Goal: Task Accomplishment & Management: Manage account settings

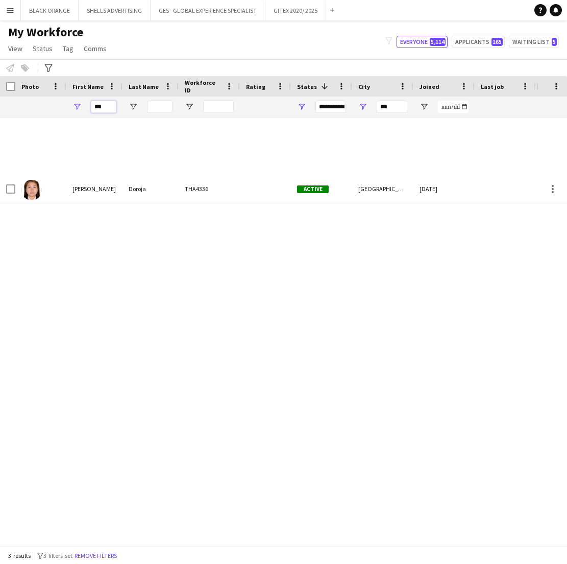
click at [105, 106] on input "***" at bounding box center [104, 107] width 26 height 12
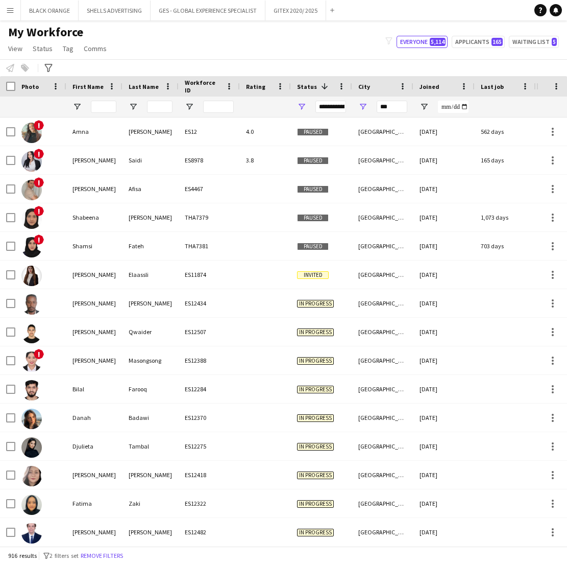
click at [7, 9] on app-icon "Menu" at bounding box center [10, 10] width 8 height 8
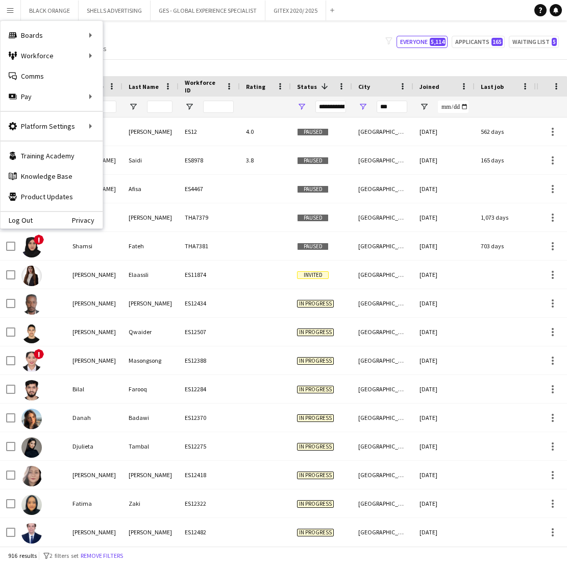
click at [258, 49] on div "My Workforce View Views Default view New view Update view Delete view Edit name…" at bounding box center [283, 42] width 567 height 35
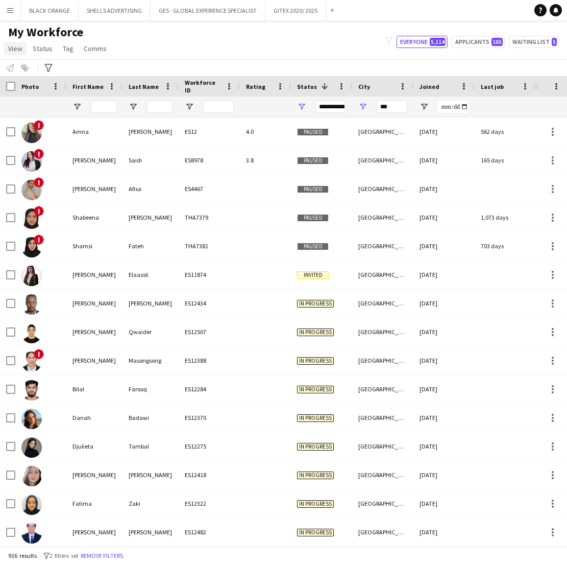
click at [11, 50] on span "View" at bounding box center [15, 48] width 14 height 9
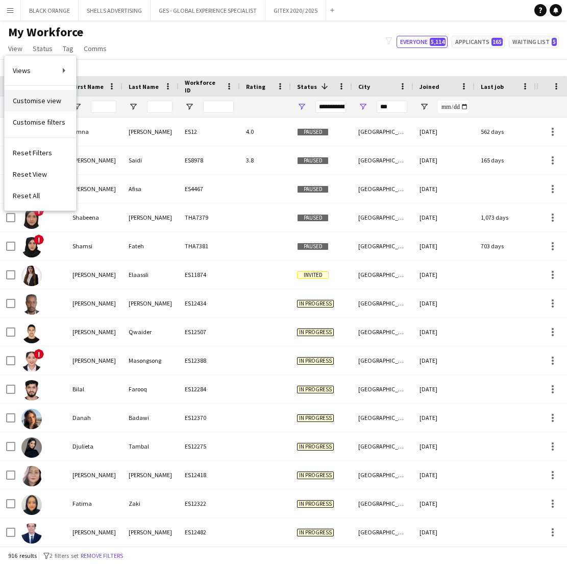
click at [39, 104] on span "Customise view" at bounding box center [37, 100] width 48 height 9
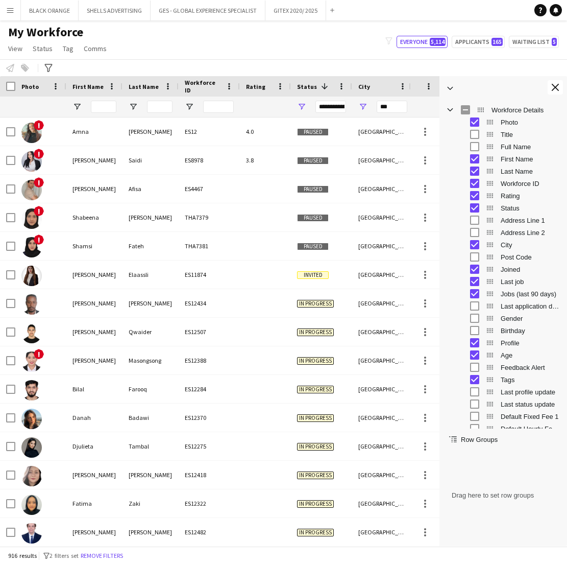
click at [275, 48] on div "My Workforce View Views Default view New view Update view Delete view Edit name…" at bounding box center [283, 42] width 567 height 35
click at [556, 86] on app-icon "Close tool panel" at bounding box center [555, 87] width 7 height 7
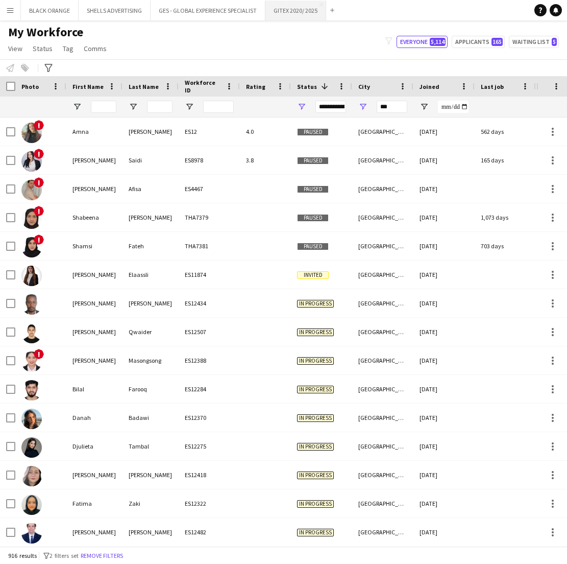
click at [308, 13] on button "GITEX 2020/ 2025 Close" at bounding box center [295, 11] width 61 height 20
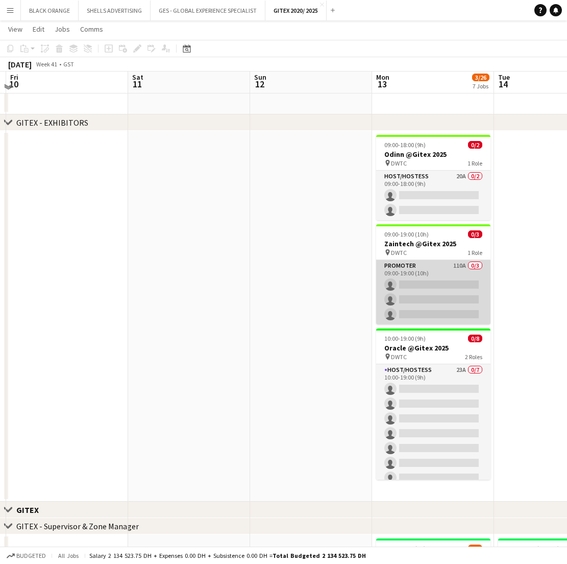
scroll to position [360, 0]
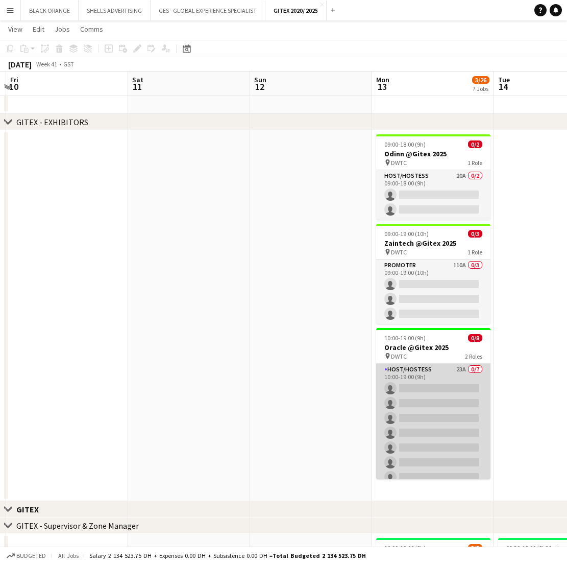
click at [447, 382] on app-card-role "Host/Hostess 23A 0/7 10:00-19:00 (9h) single-neutral-actions single-neutral-act…" at bounding box center [433, 425] width 114 height 124
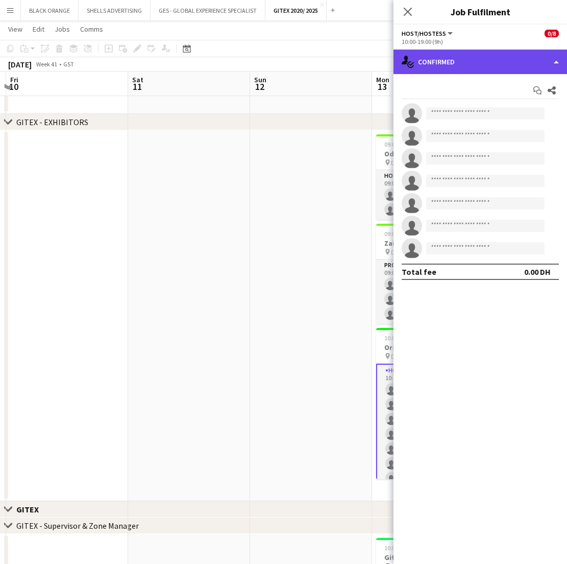
click at [439, 56] on div "single-neutral-actions-check-2 Confirmed" at bounding box center [481, 62] width 174 height 25
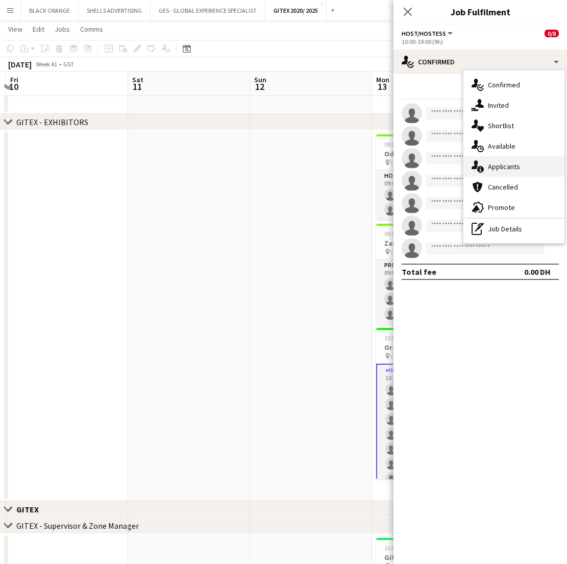
click at [501, 163] on span "Applicants" at bounding box center [504, 166] width 32 height 9
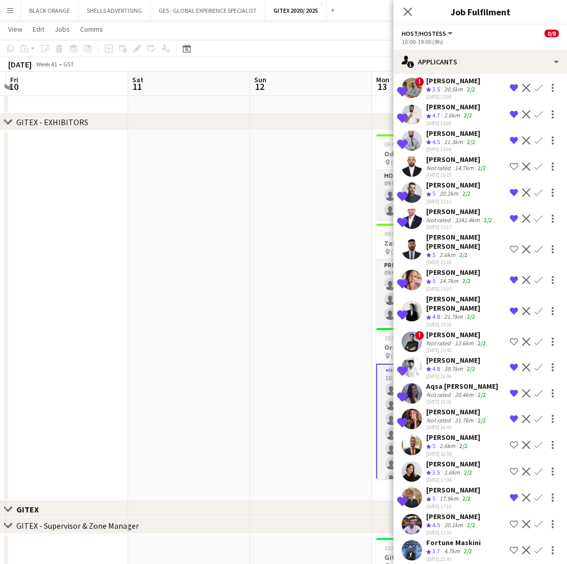
scroll to position [178, 0]
click at [411, 11] on icon "Close pop-in" at bounding box center [408, 12] width 10 height 10
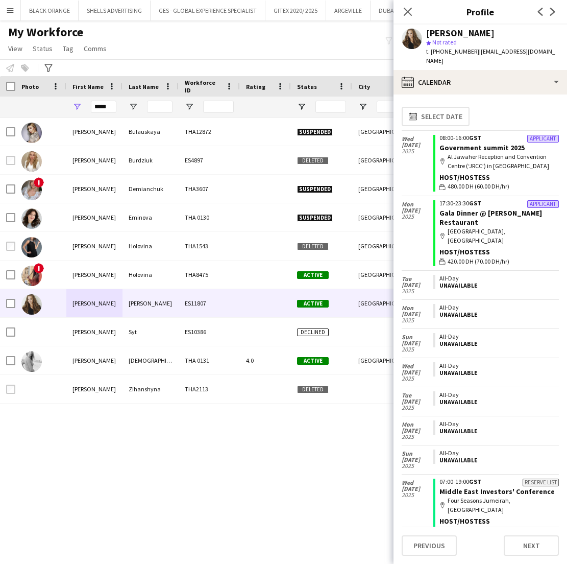
scroll to position [209, 0]
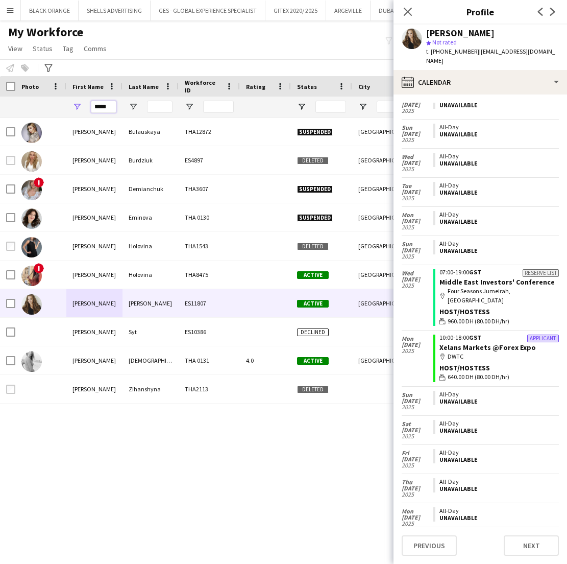
click at [111, 103] on input "*****" at bounding box center [104, 107] width 26 height 12
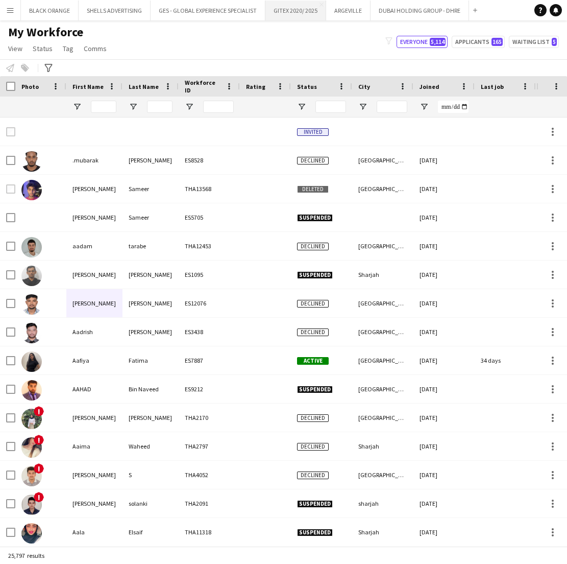
click at [300, 9] on button "GITEX 2020/ 2025 Close" at bounding box center [295, 11] width 61 height 20
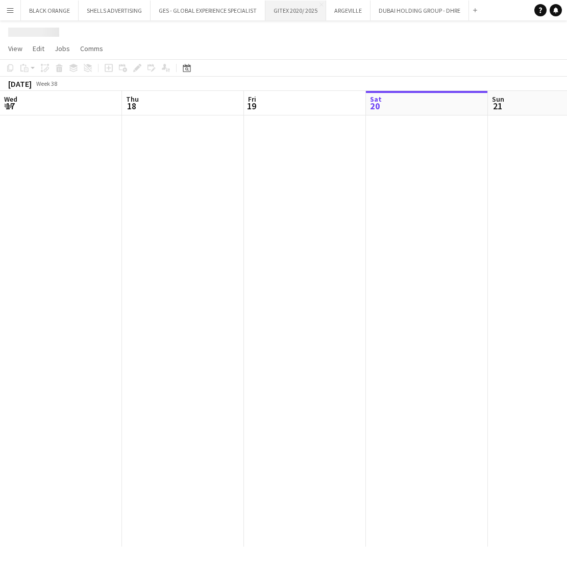
scroll to position [0, 244]
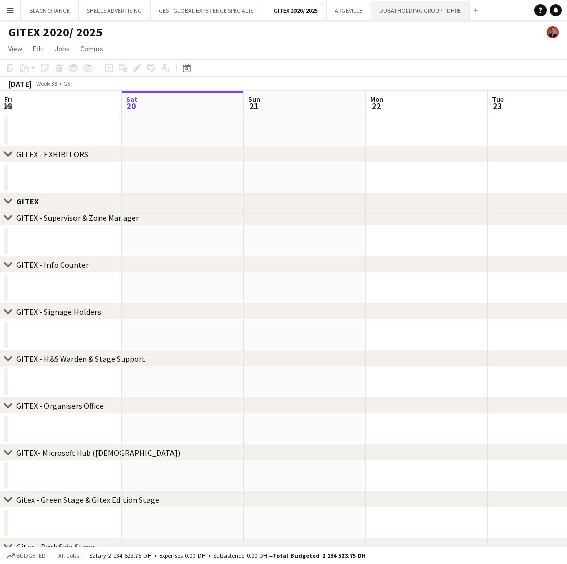
click at [463, 3] on button "DUBAI HOLDING GROUP - DHRE Close" at bounding box center [420, 11] width 99 height 20
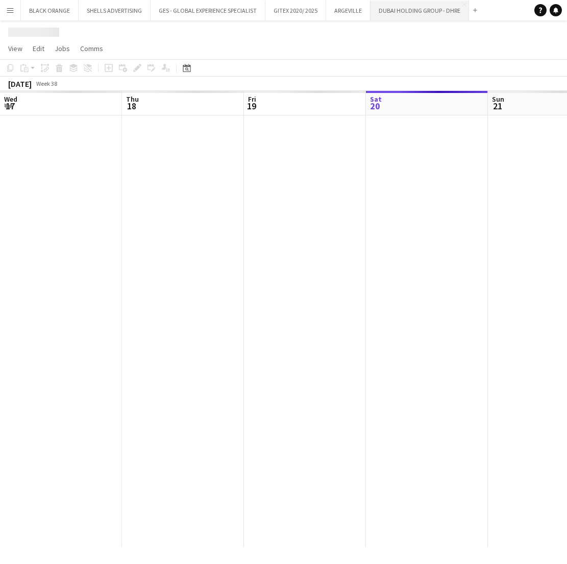
scroll to position [0, 244]
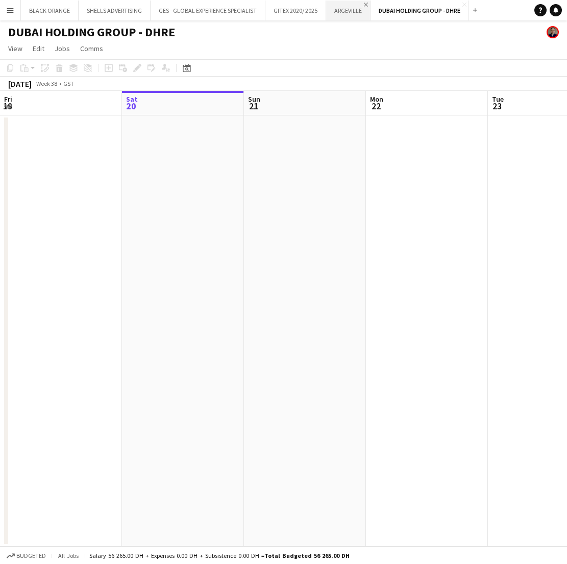
click at [366, 3] on app-icon "Close" at bounding box center [366, 5] width 4 height 4
click at [421, 4] on app-icon "Close" at bounding box center [420, 5] width 4 height 4
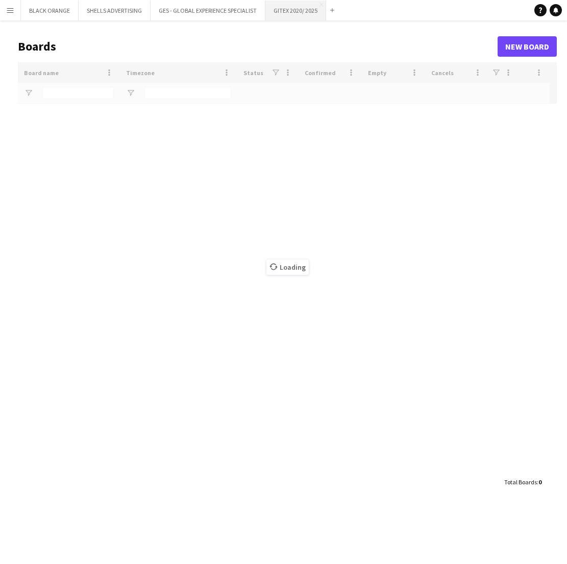
click at [301, 17] on button "GITEX 2020/ 2025 Close" at bounding box center [295, 11] width 61 height 20
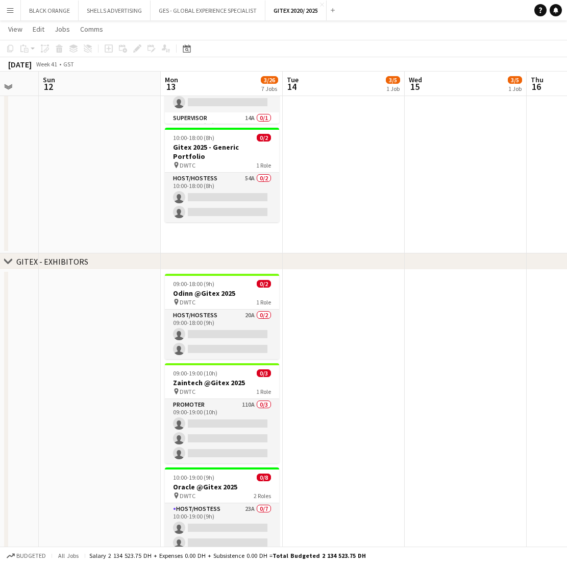
scroll to position [222, 0]
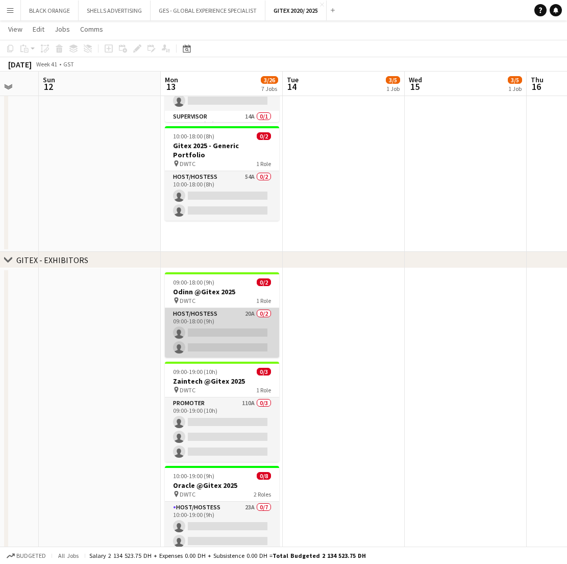
click at [213, 332] on app-card-role "Host/Hostess 20A 0/2 09:00-18:00 (9h) single-neutral-actions single-neutral-act…" at bounding box center [222, 333] width 114 height 50
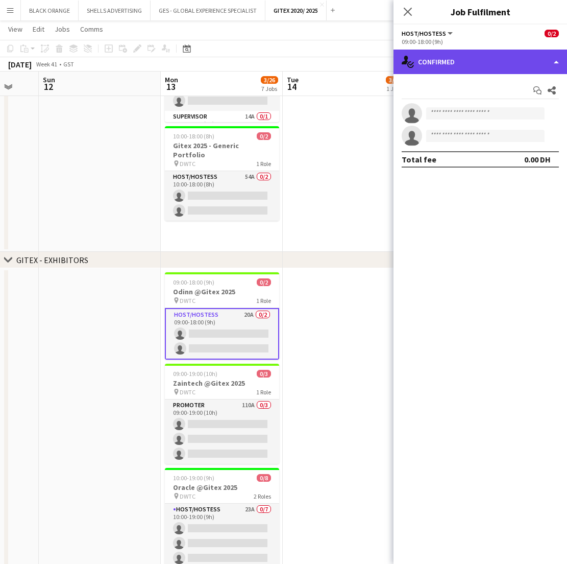
click at [454, 64] on div "single-neutral-actions-check-2 Confirmed" at bounding box center [481, 62] width 174 height 25
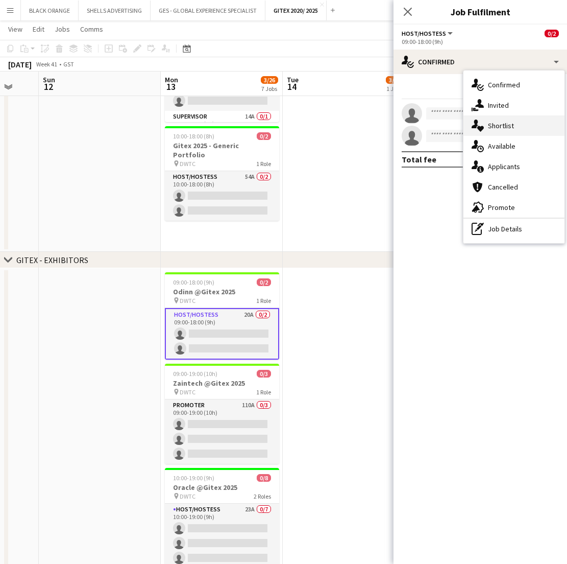
click at [498, 127] on span "Shortlist" at bounding box center [501, 125] width 26 height 9
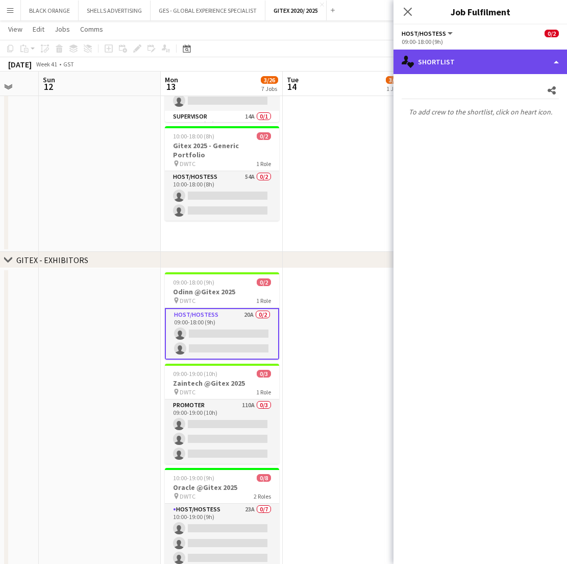
click at [460, 60] on div "single-neutral-actions-heart Shortlist" at bounding box center [481, 62] width 174 height 25
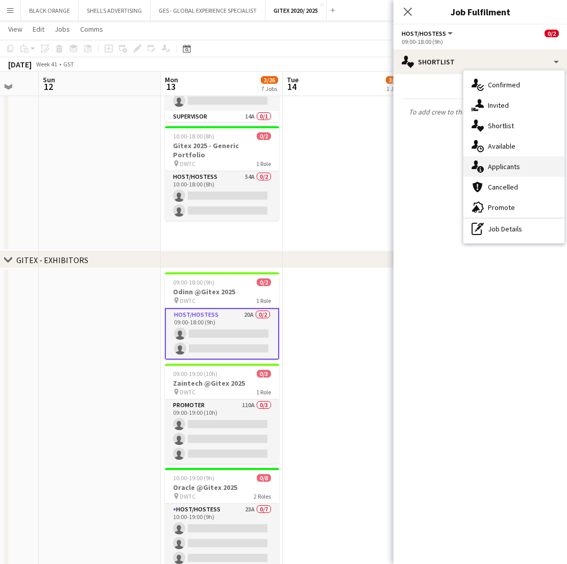
click at [497, 172] on div "single-neutral-actions-information Applicants" at bounding box center [514, 166] width 101 height 20
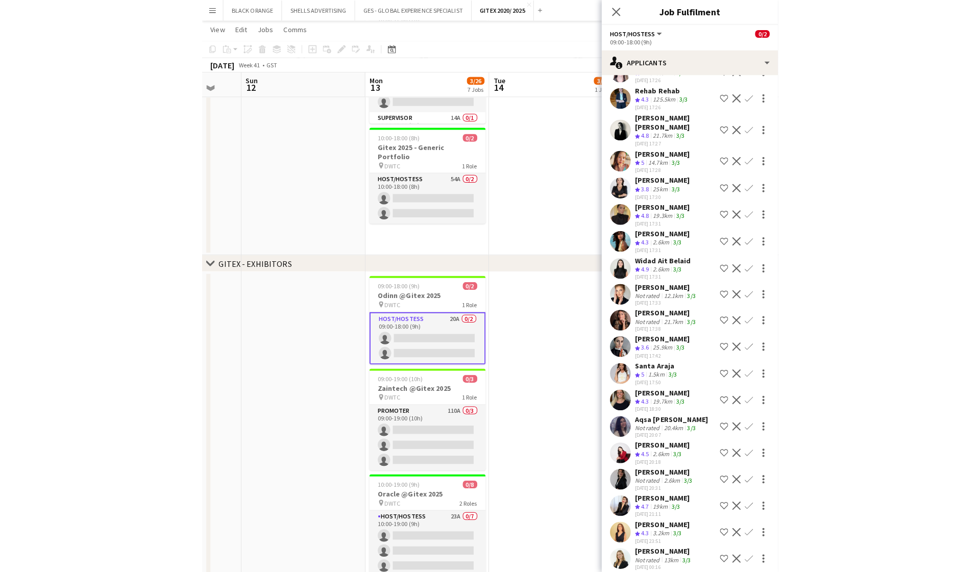
scroll to position [90, 0]
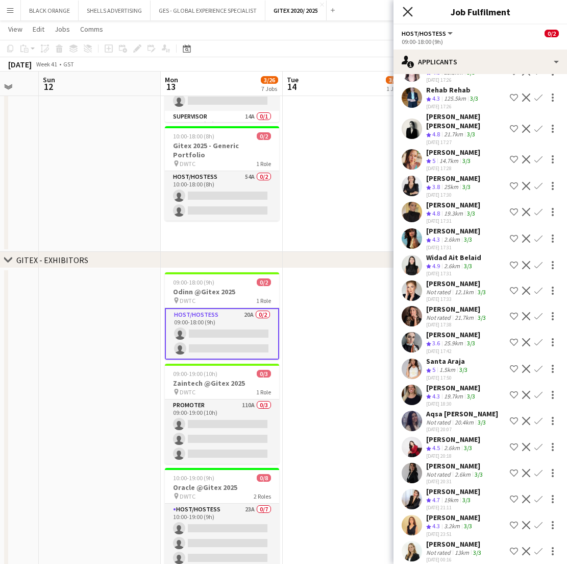
click at [409, 10] on icon at bounding box center [408, 12] width 10 height 10
